Goal: Task Accomplishment & Management: Complete application form

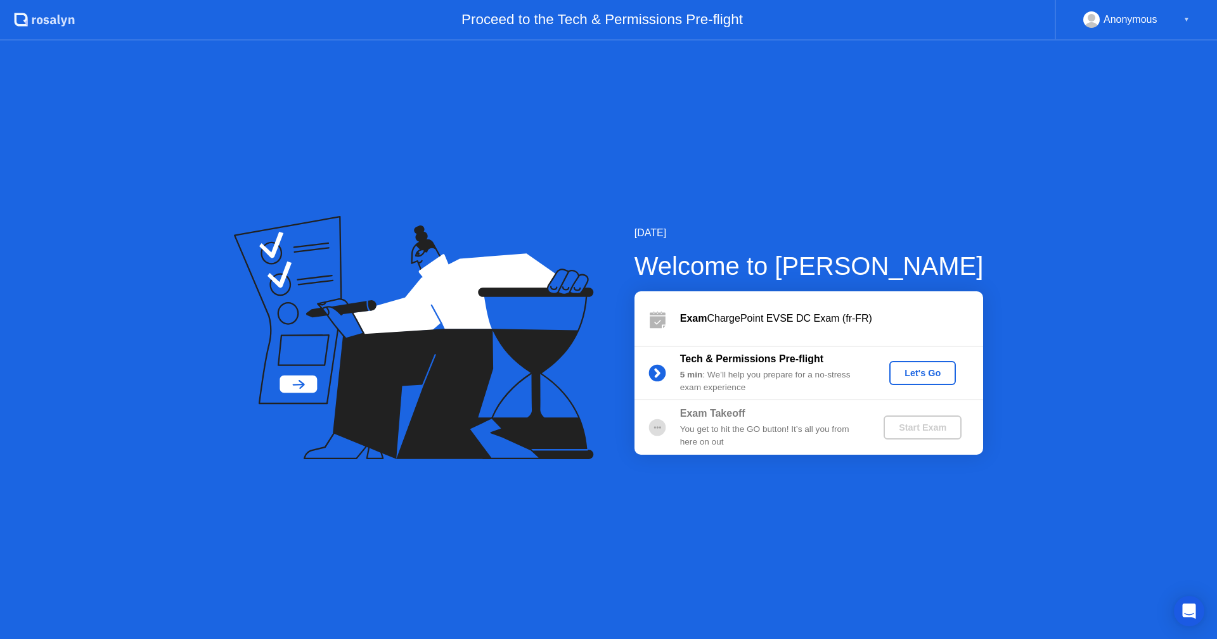
click at [933, 376] on div "Let's Go" at bounding box center [922, 373] width 56 height 10
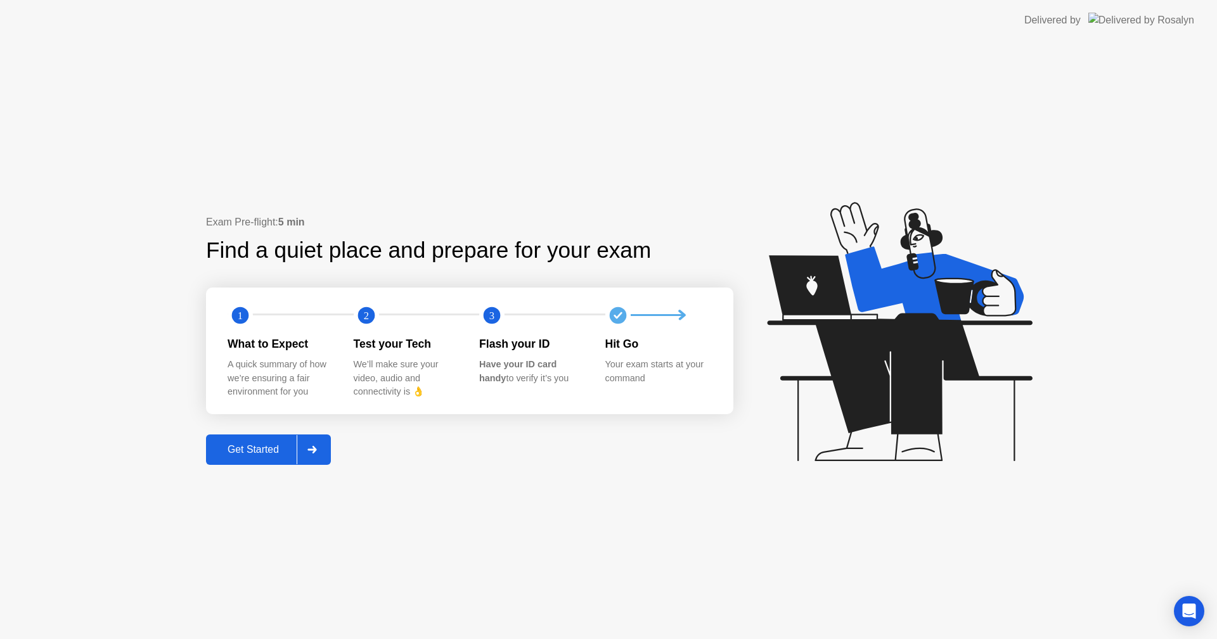
click at [257, 452] on div "Get Started" at bounding box center [253, 449] width 87 height 11
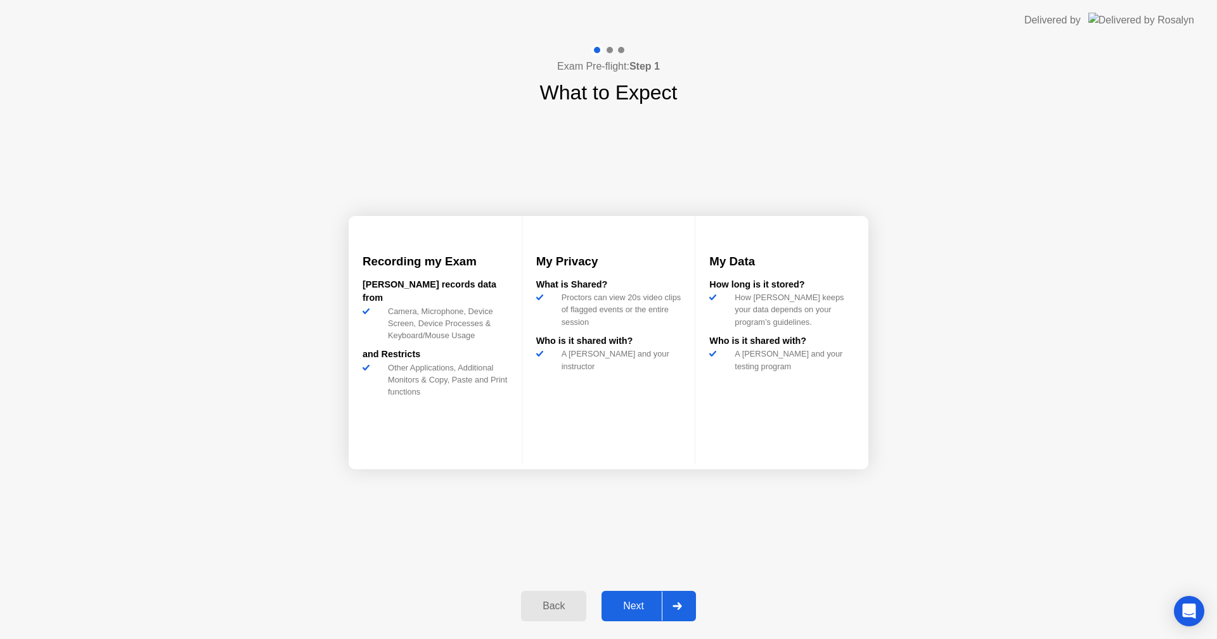
click at [664, 603] on div at bounding box center [677, 606] width 30 height 29
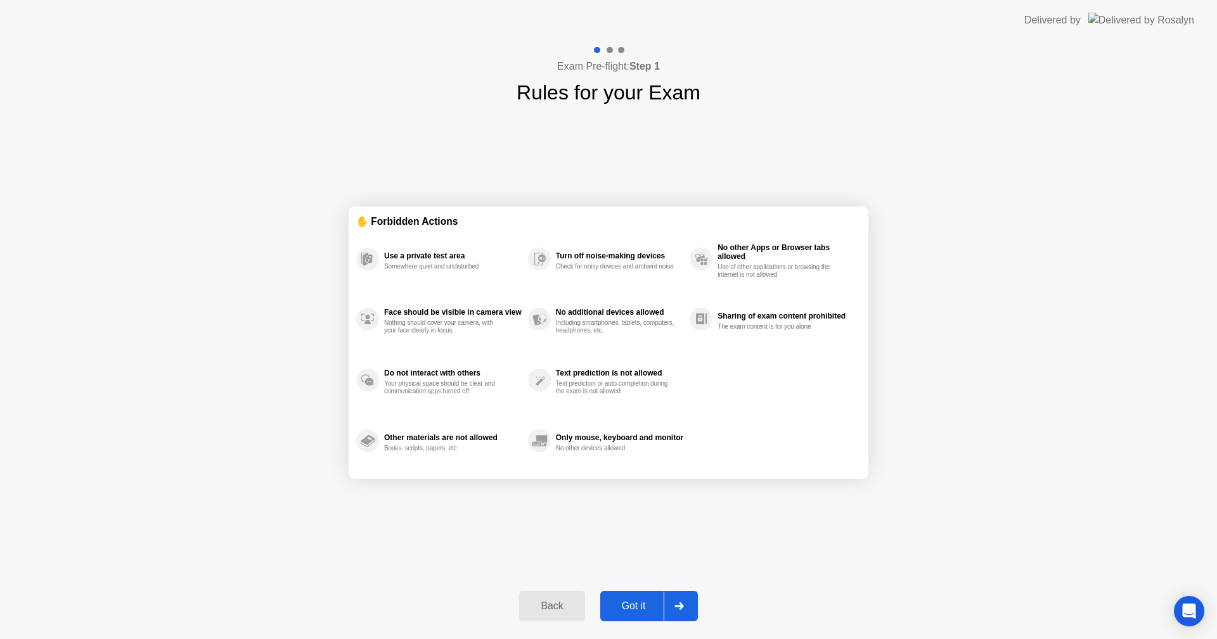
click at [651, 601] on div "Got it" at bounding box center [634, 606] width 60 height 11
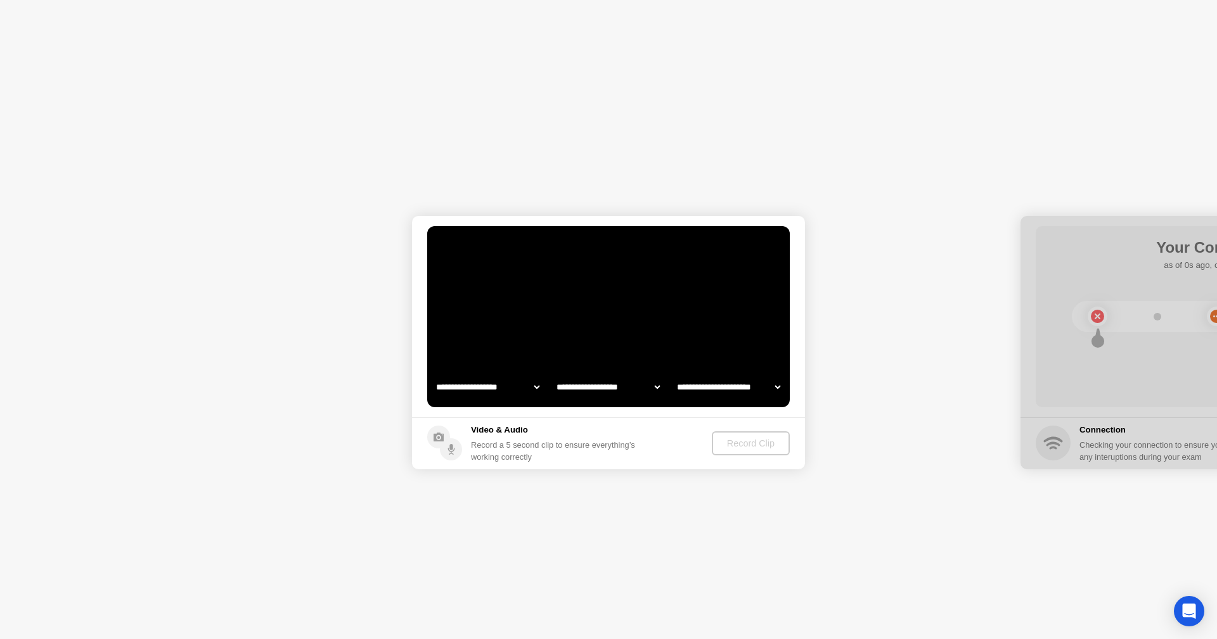
select select "**********"
select select "*******"
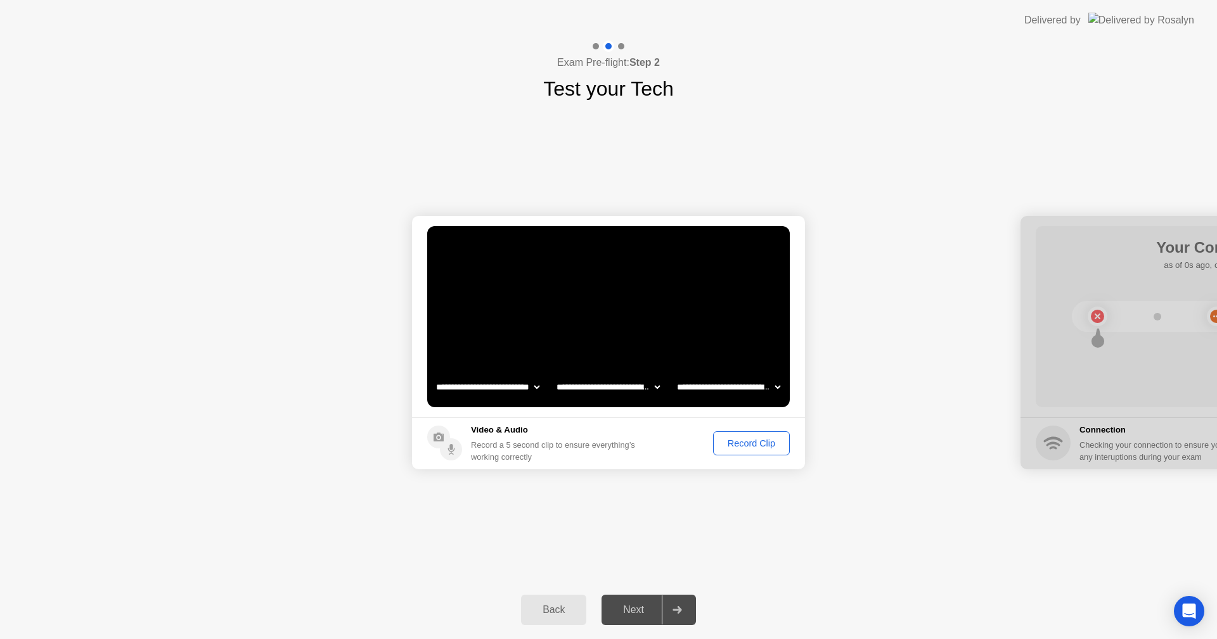
click at [743, 443] on div "Record Clip" at bounding box center [751, 444] width 68 height 10
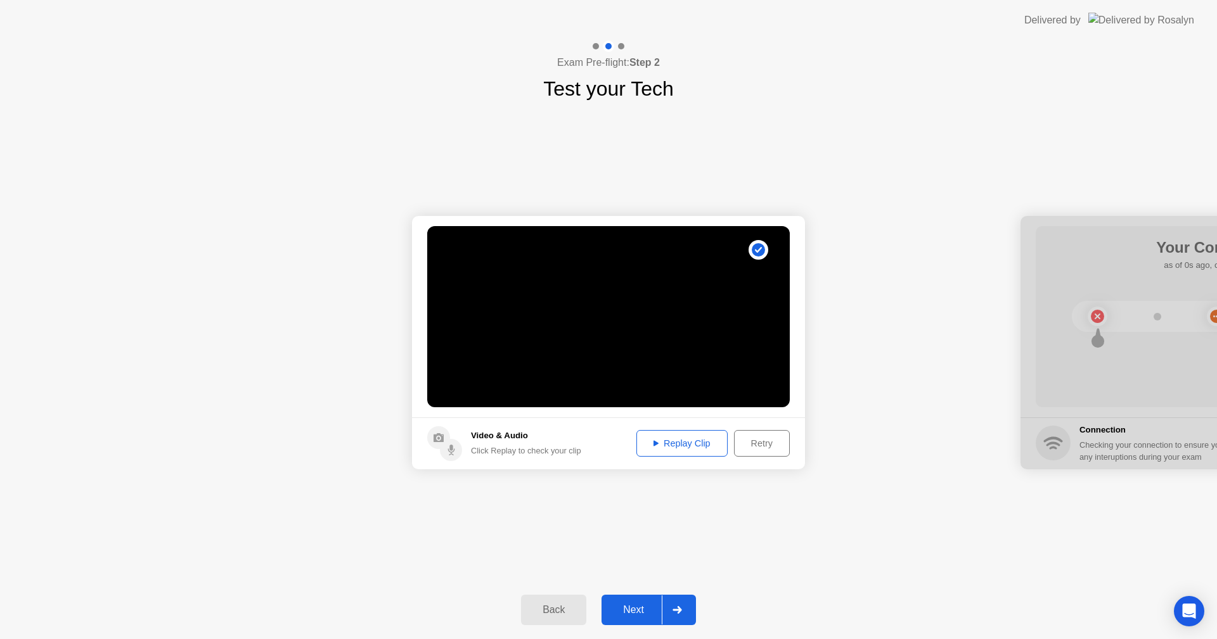
click at [685, 442] on div "Replay Clip" at bounding box center [682, 444] width 82 height 10
click at [654, 441] on icon at bounding box center [655, 443] width 5 height 6
click at [741, 439] on div "Retry" at bounding box center [761, 444] width 47 height 10
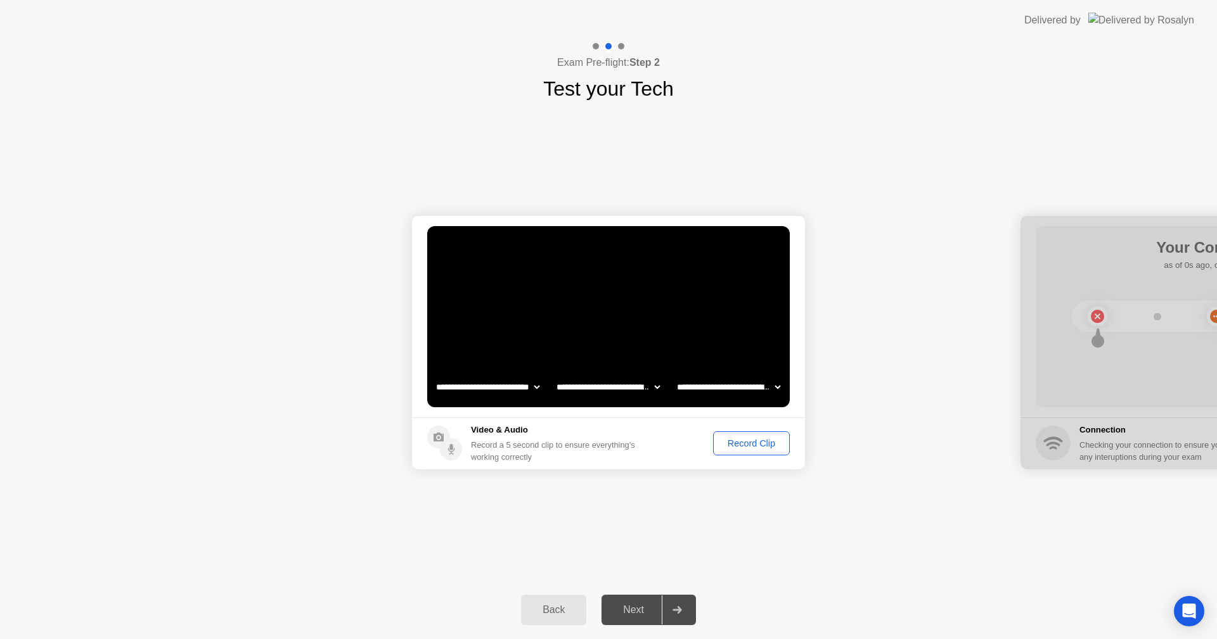
click at [759, 441] on div "Record Clip" at bounding box center [751, 444] width 68 height 10
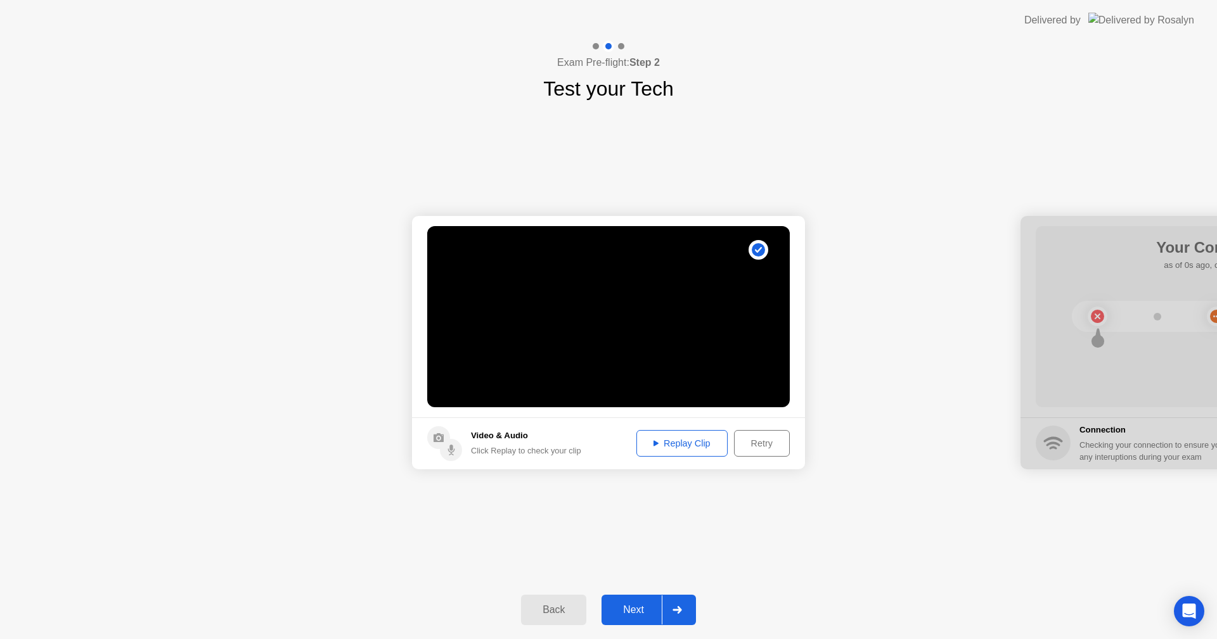
click at [688, 606] on div at bounding box center [677, 610] width 30 height 29
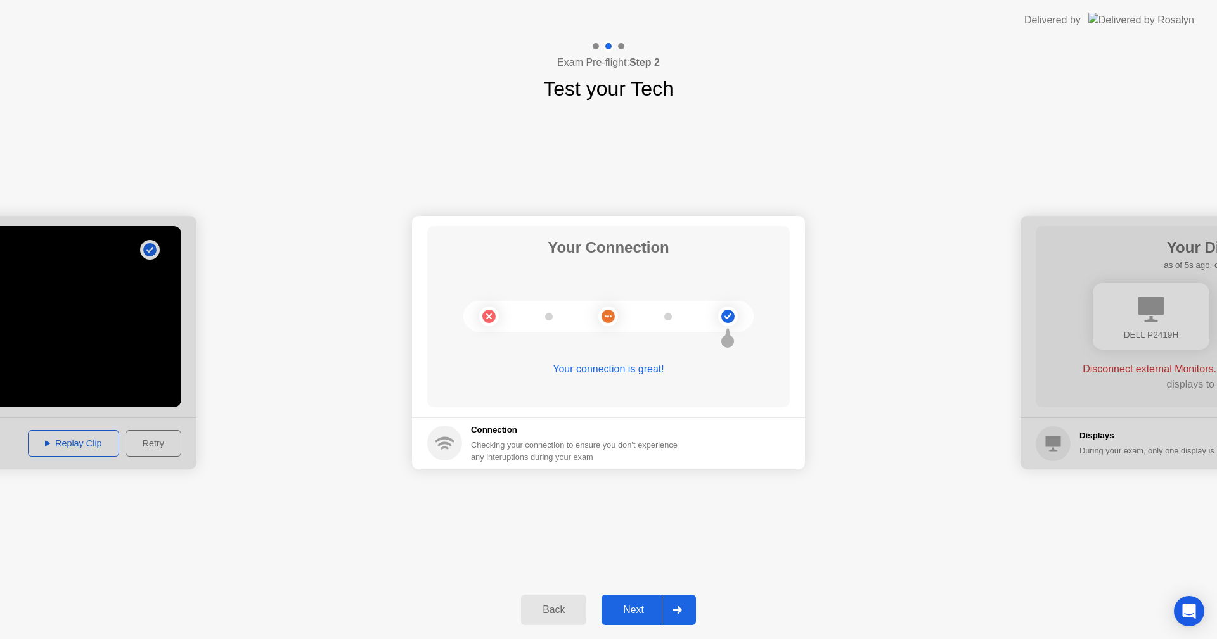
click at [657, 608] on div "Next" at bounding box center [633, 610] width 56 height 11
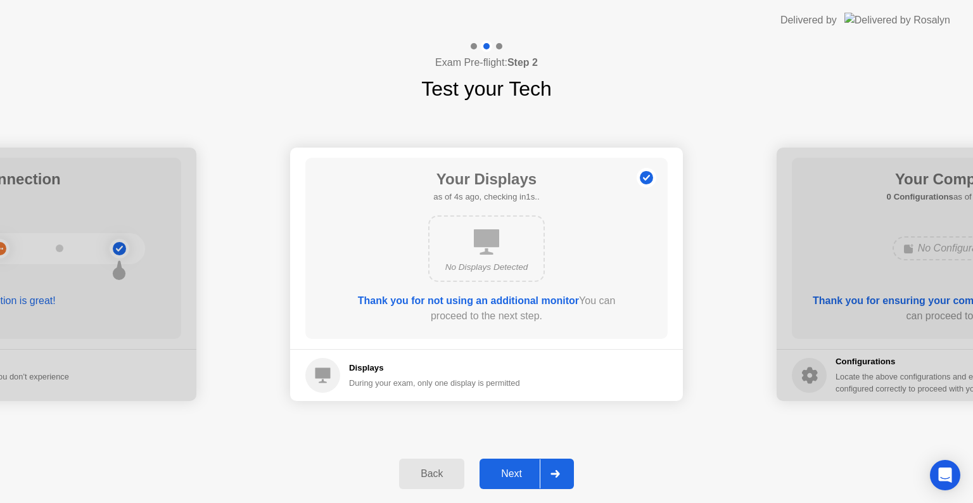
click at [524, 472] on div "Next" at bounding box center [512, 473] width 56 height 11
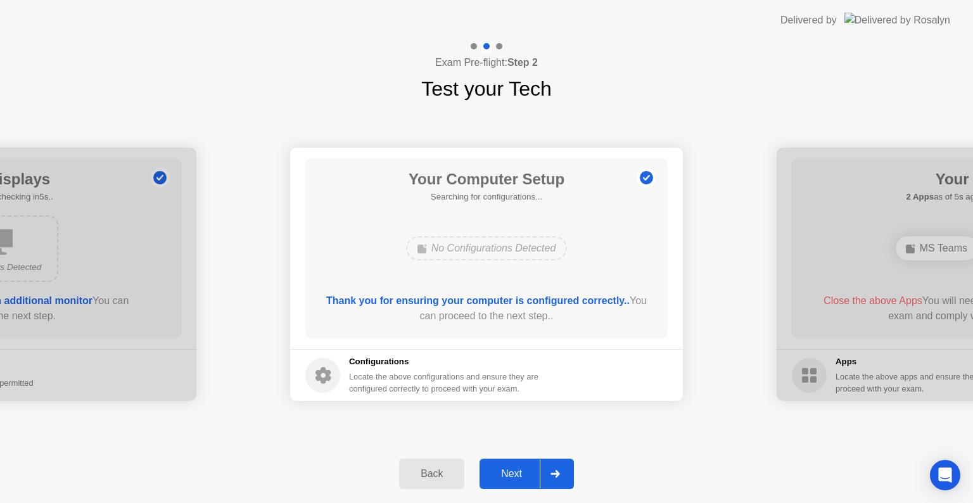
click at [555, 474] on icon at bounding box center [556, 474] width 10 height 8
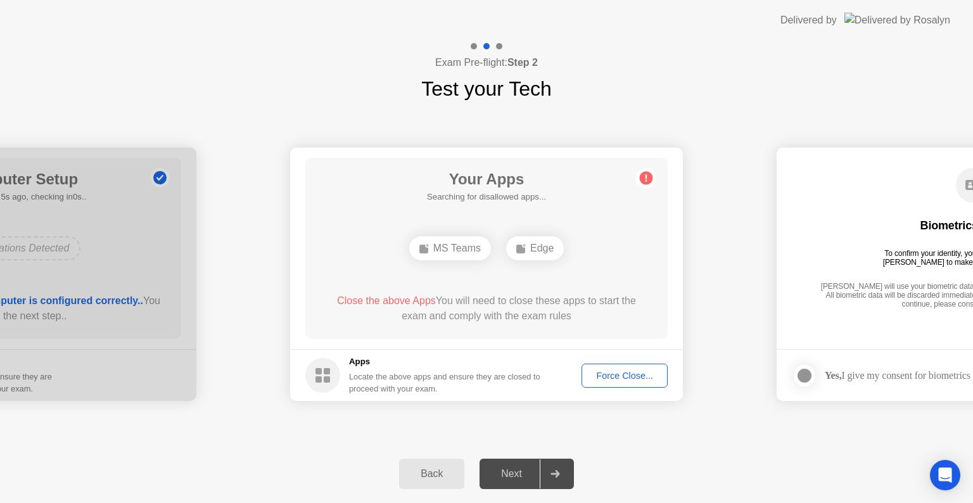
click at [627, 271] on div "Your Apps Searching for disallowed apps... MS Teams Edge Close the above Apps Y…" at bounding box center [486, 248] width 362 height 181
click at [610, 259] on div "MS Teams Edge" at bounding box center [487, 248] width 290 height 34
click at [642, 381] on div "Force Close..." at bounding box center [624, 376] width 77 height 10
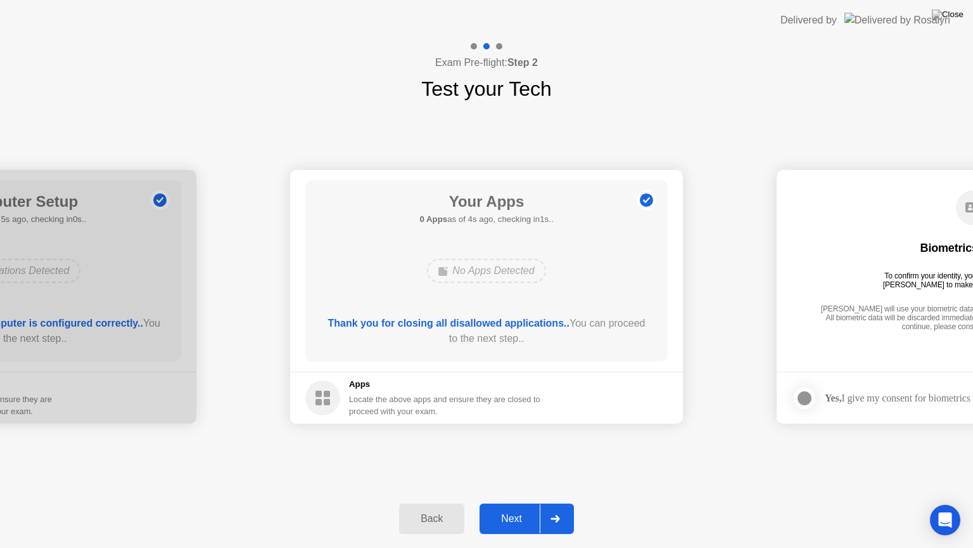
click at [559, 522] on div at bounding box center [555, 518] width 30 height 29
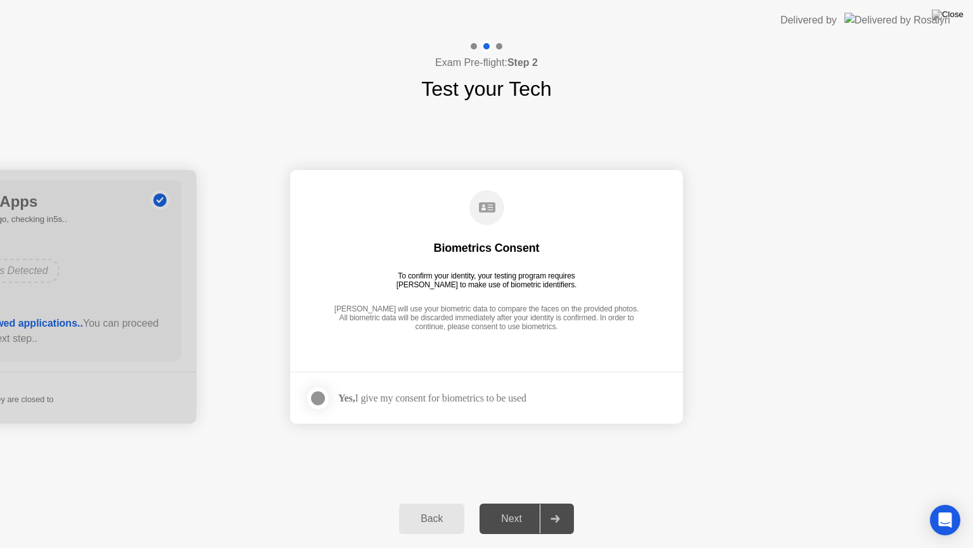
click at [560, 519] on icon at bounding box center [555, 519] width 9 height 8
click at [449, 396] on div "Yes, I give my consent for biometrics to be used" at bounding box center [432, 398] width 188 height 12
click at [311, 398] on div at bounding box center [318, 397] width 15 height 15
click at [537, 520] on div "Next" at bounding box center [512, 518] width 56 height 11
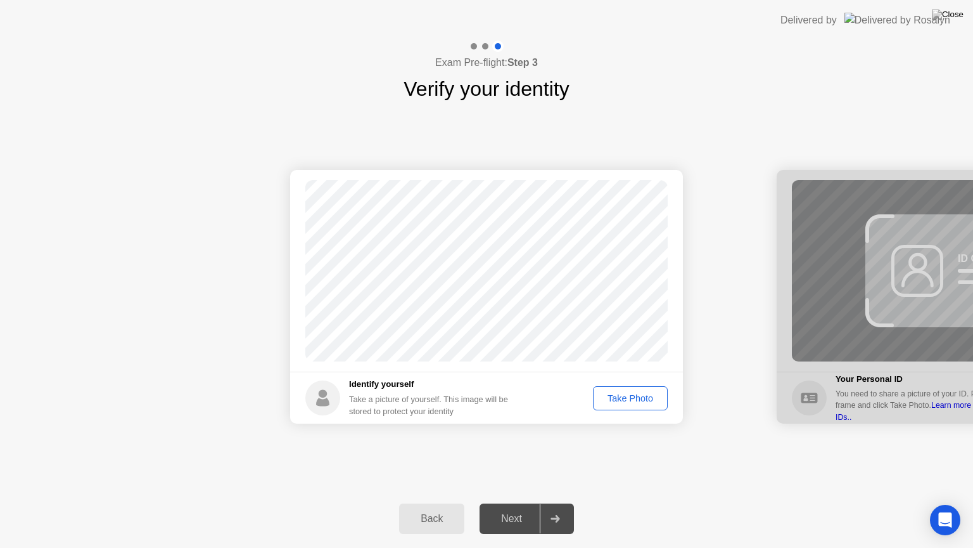
click at [641, 393] on div "Take Photo" at bounding box center [631, 398] width 66 height 10
click at [560, 520] on icon at bounding box center [556, 519] width 10 height 8
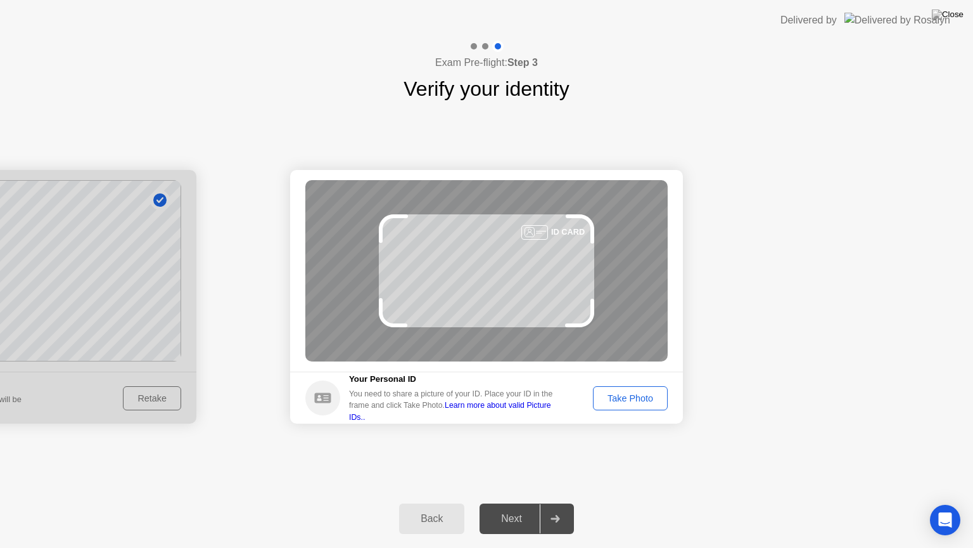
click at [630, 395] on div "Take Photo" at bounding box center [631, 398] width 66 height 10
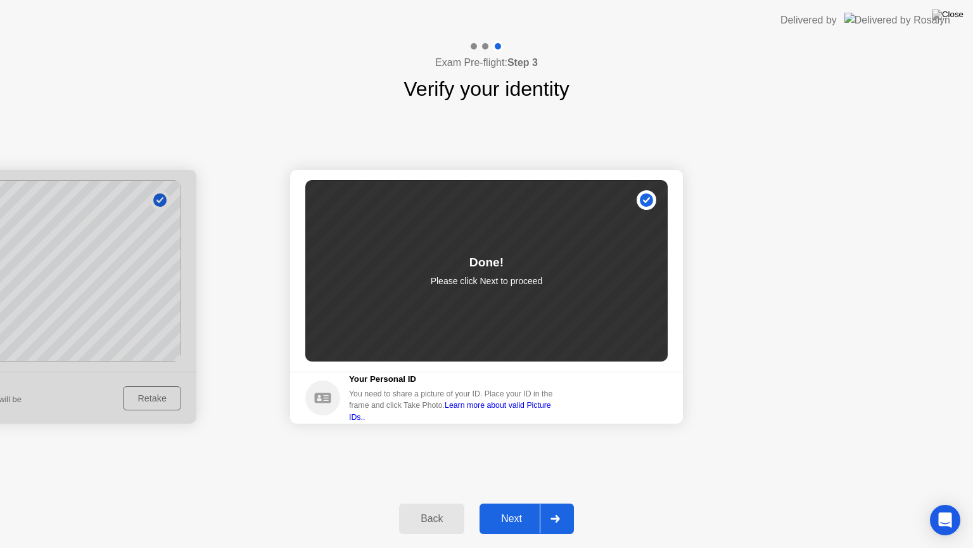
click at [573, 511] on button "Next" at bounding box center [527, 518] width 94 height 30
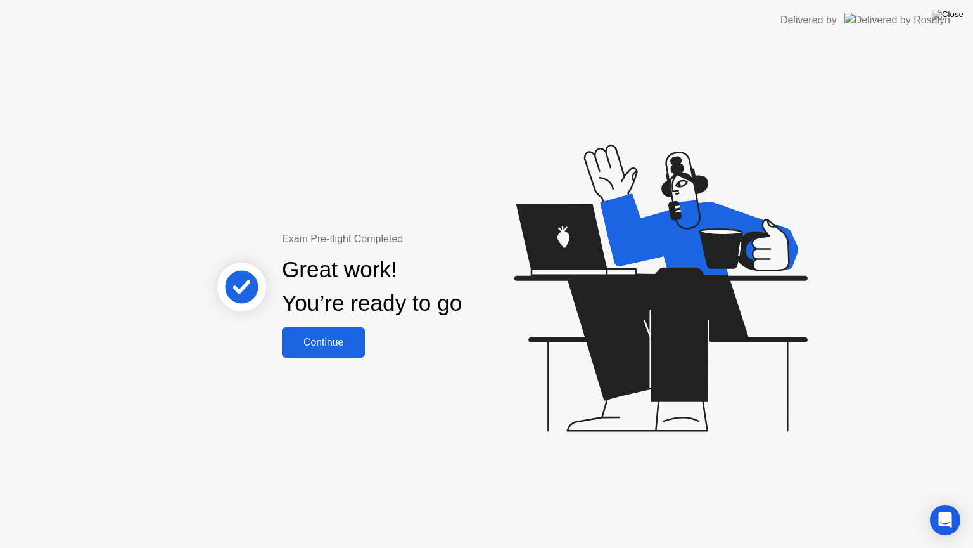
click at [336, 338] on div "Continue" at bounding box center [323, 342] width 75 height 11
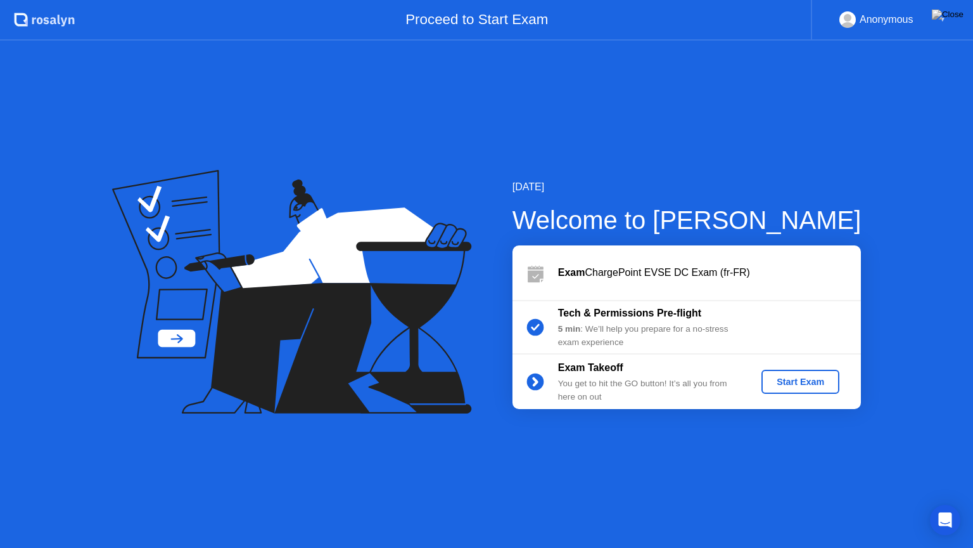
click at [809, 383] on div "Start Exam" at bounding box center [801, 381] width 68 height 10
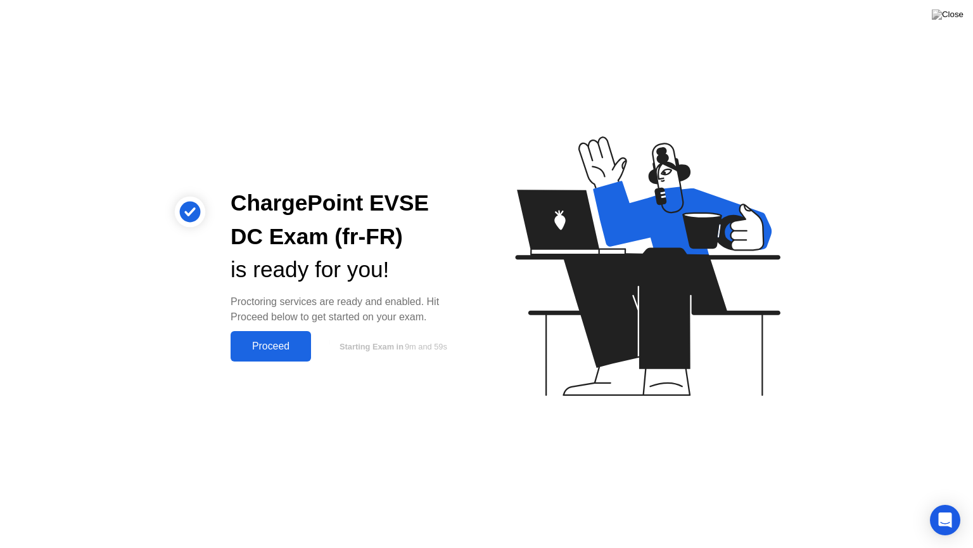
click at [283, 345] on div "Proceed" at bounding box center [270, 345] width 73 height 11
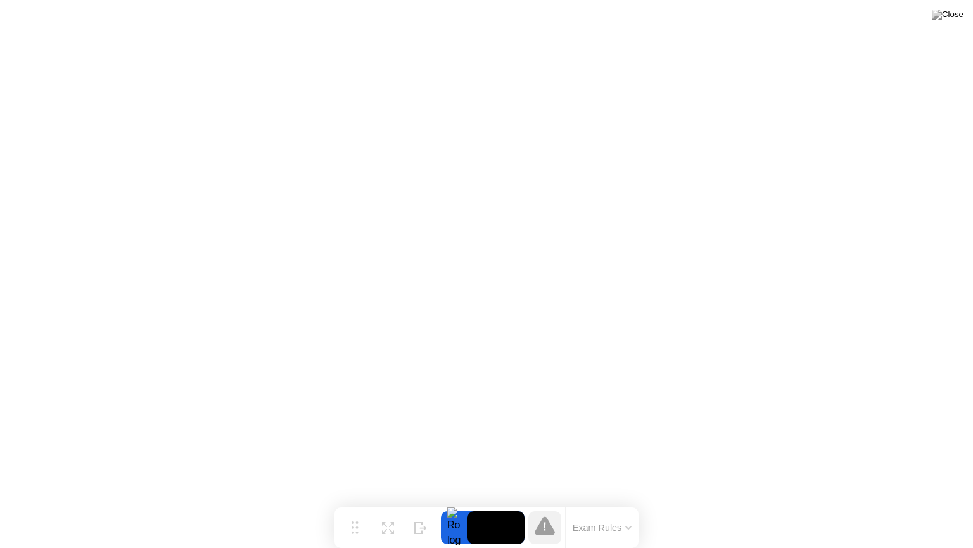
click at [621, 529] on button "Exam Rules" at bounding box center [602, 527] width 67 height 11
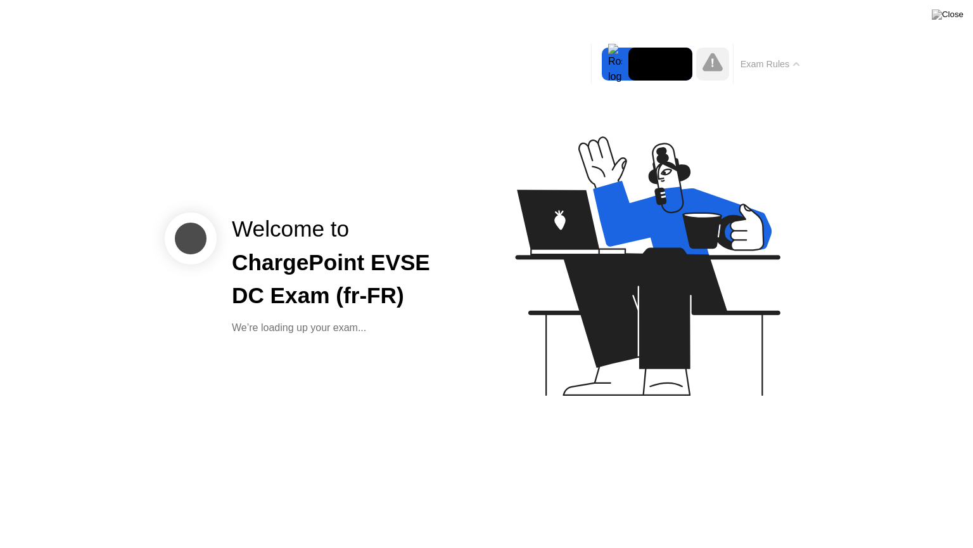
click at [770, 62] on button "Exam Rules" at bounding box center [770, 63] width 67 height 11
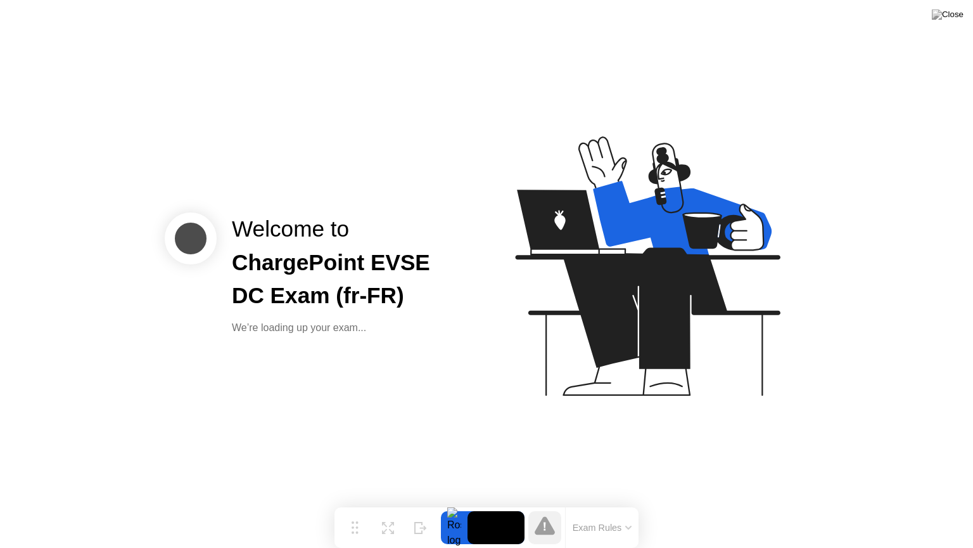
click at [449, 367] on div "Welcome to ChargePoint EVSE DC Exam (fr-FR) We’re loading up your exam..." at bounding box center [486, 274] width 973 height 548
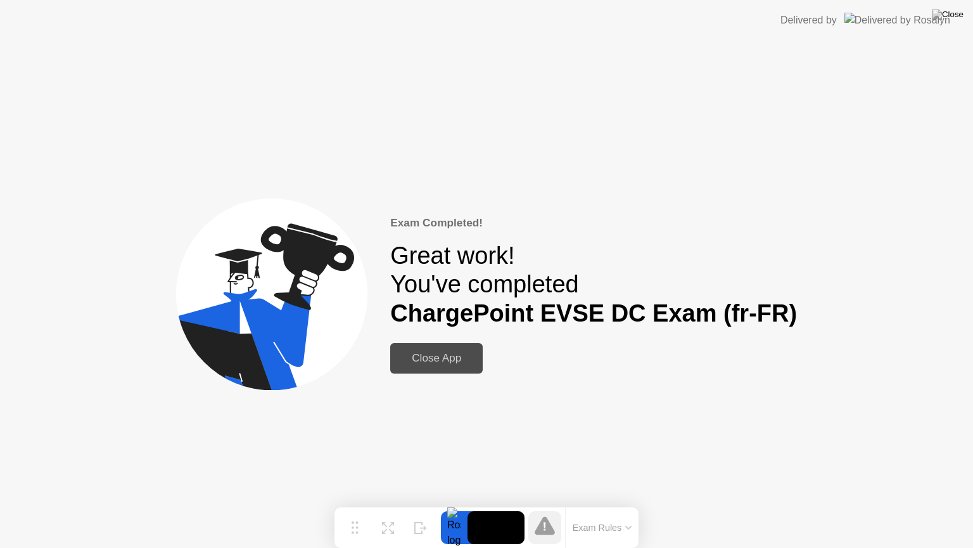
click at [461, 359] on div "Close App" at bounding box center [436, 358] width 85 height 13
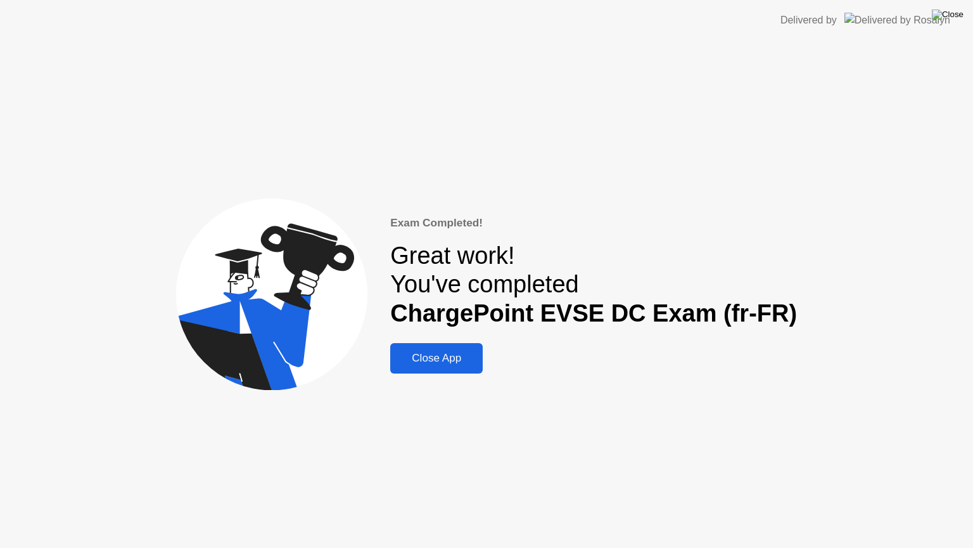
click at [954, 17] on img at bounding box center [948, 15] width 32 height 10
